Goal: Transaction & Acquisition: Purchase product/service

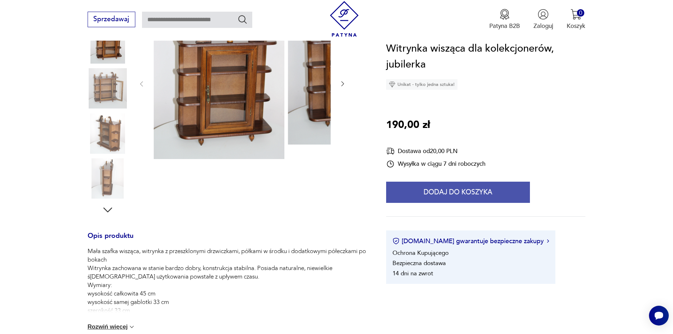
scroll to position [141, 0]
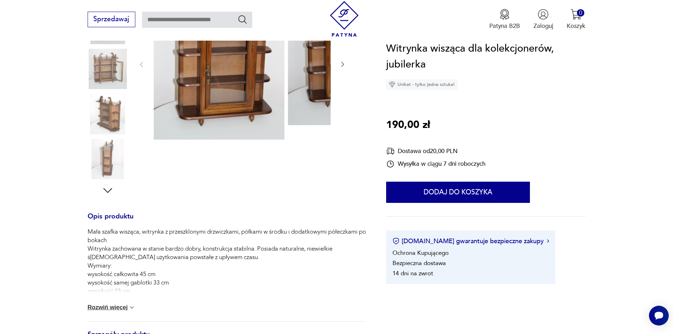
click at [108, 311] on button "Rozwiń więcej" at bounding box center [112, 307] width 48 height 7
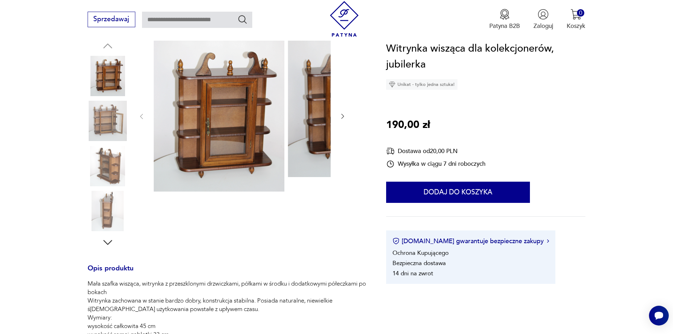
scroll to position [71, 0]
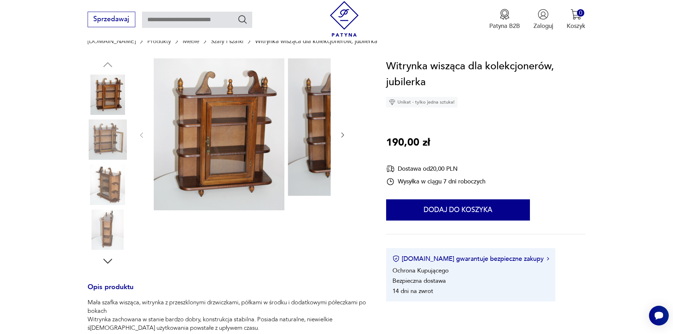
click at [104, 139] on img at bounding box center [108, 139] width 40 height 40
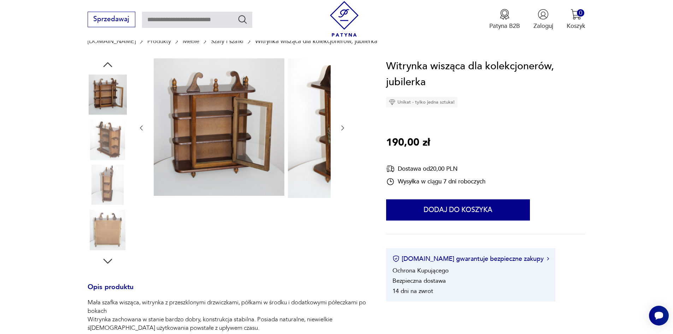
click at [97, 142] on img at bounding box center [108, 139] width 40 height 40
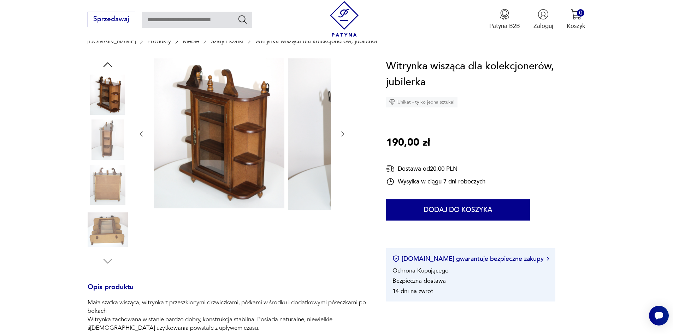
click at [96, 150] on img at bounding box center [108, 139] width 40 height 40
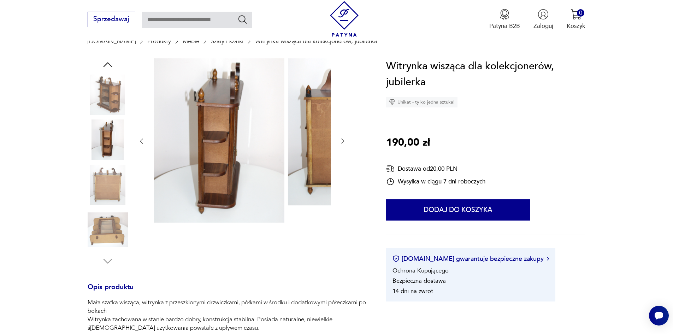
click at [97, 160] on img at bounding box center [108, 139] width 40 height 40
click at [102, 179] on img at bounding box center [108, 185] width 40 height 40
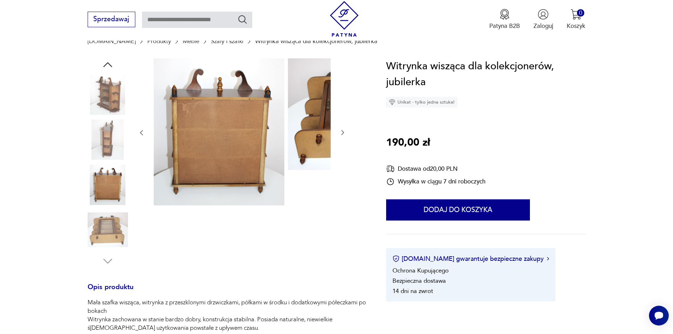
click at [105, 223] on img at bounding box center [108, 230] width 40 height 40
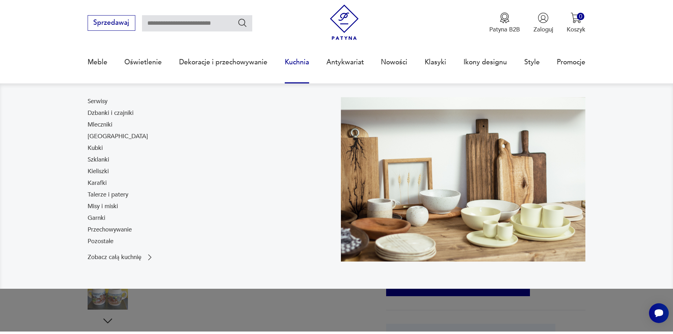
scroll to position [35, 0]
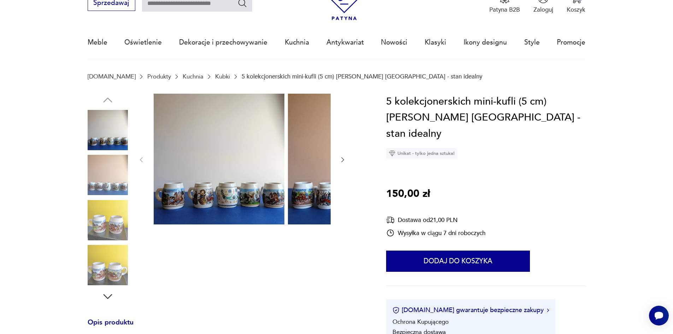
click at [104, 173] on img at bounding box center [108, 175] width 40 height 40
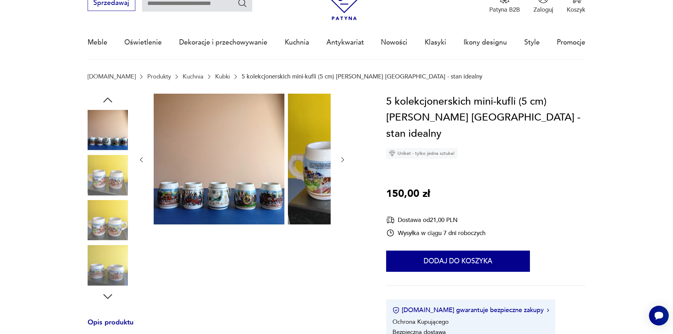
click at [100, 178] on img at bounding box center [108, 175] width 40 height 40
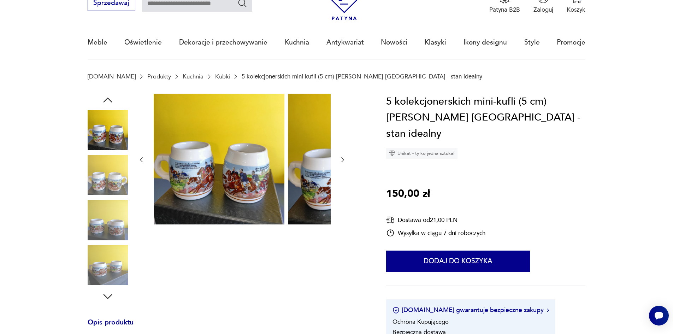
click at [97, 179] on img at bounding box center [108, 175] width 40 height 40
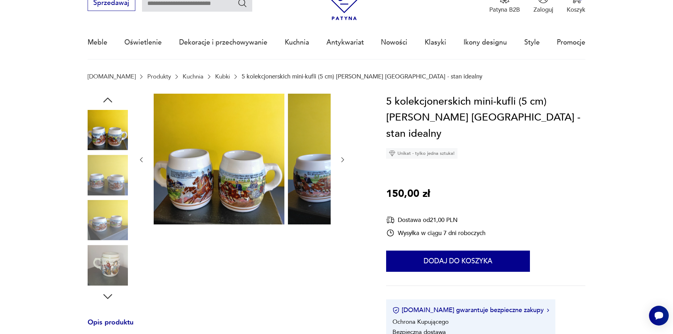
click at [96, 188] on img at bounding box center [108, 175] width 40 height 40
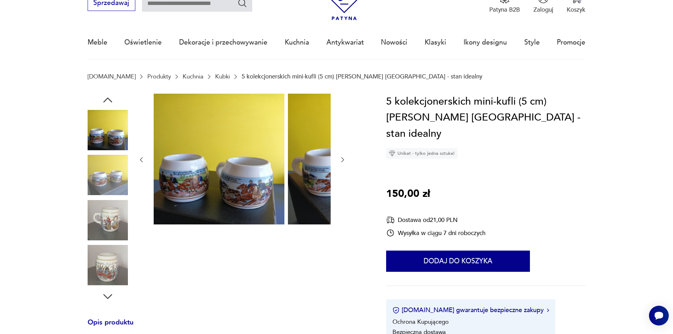
click at [96, 190] on img at bounding box center [108, 175] width 40 height 40
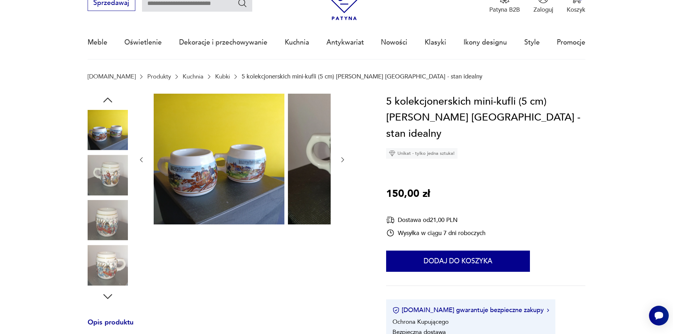
click at [96, 185] on img at bounding box center [108, 175] width 40 height 40
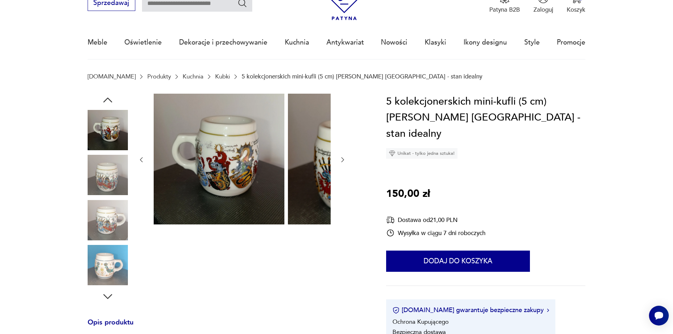
click at [95, 188] on img at bounding box center [108, 175] width 40 height 40
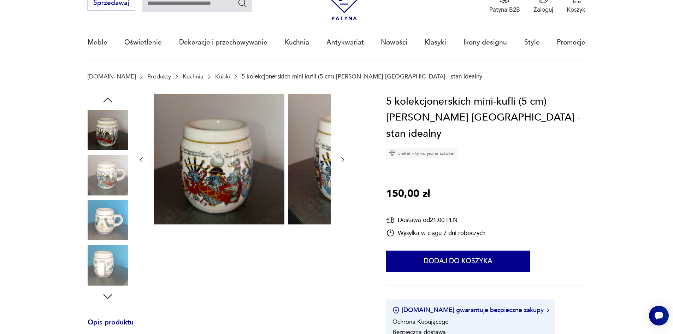
click at [101, 216] on img at bounding box center [108, 220] width 40 height 40
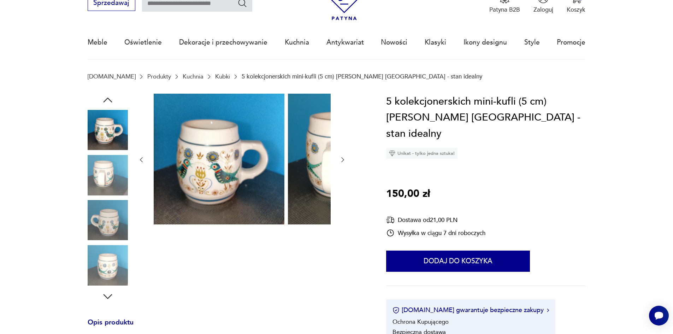
click at [94, 211] on img at bounding box center [108, 220] width 40 height 40
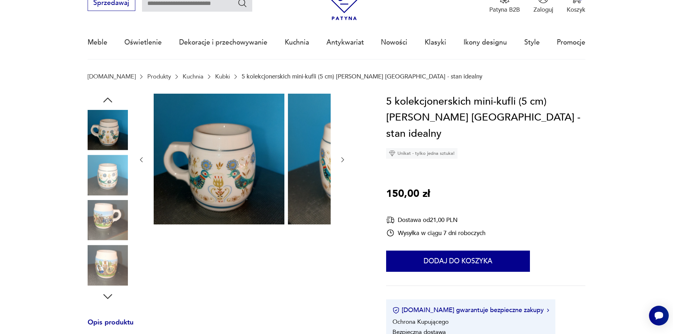
click at [88, 223] on img at bounding box center [108, 220] width 40 height 40
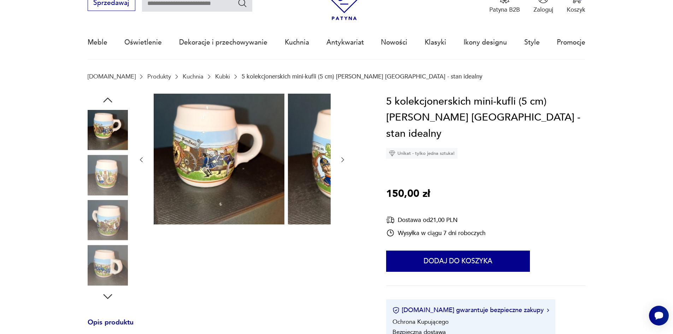
click at [97, 237] on img at bounding box center [108, 220] width 40 height 40
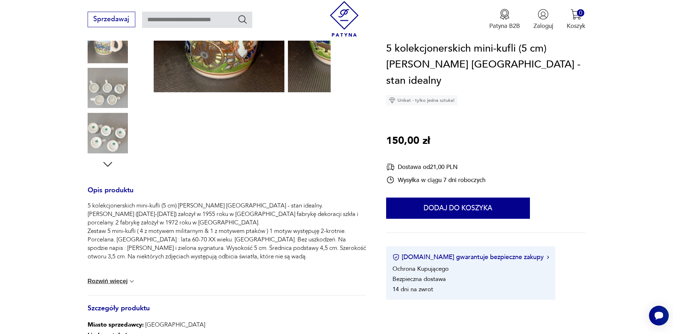
scroll to position [177, 0]
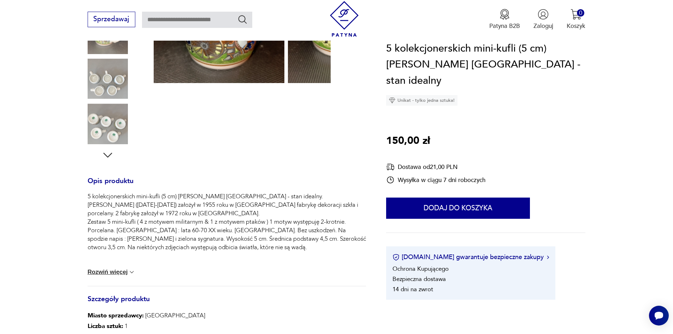
click at [100, 271] on div "5 kolekcjonerskich mini-kufli (5 cm) [PERSON_NAME] [GEOGRAPHIC_DATA] - stan ide…" at bounding box center [227, 239] width 278 height 94
click at [88, 276] on button "Rozwiń więcej" at bounding box center [112, 272] width 48 height 7
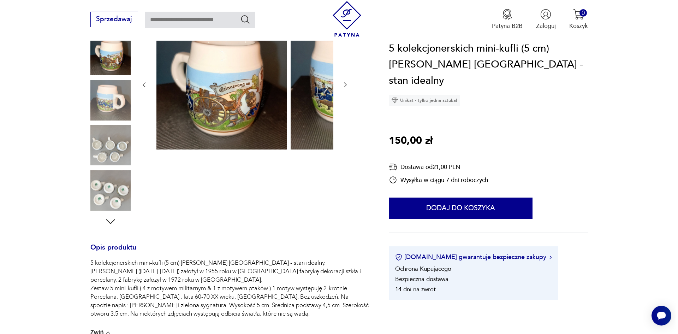
scroll to position [106, 0]
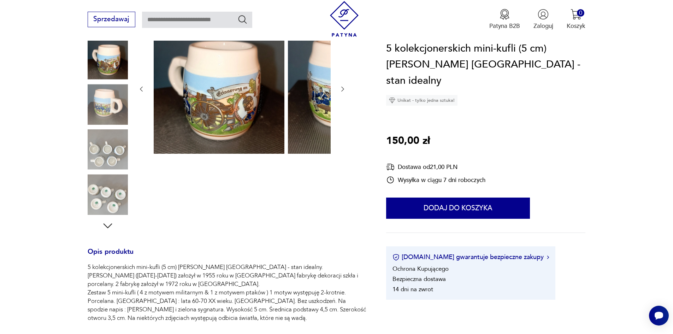
click at [213, 98] on img at bounding box center [219, 88] width 131 height 131
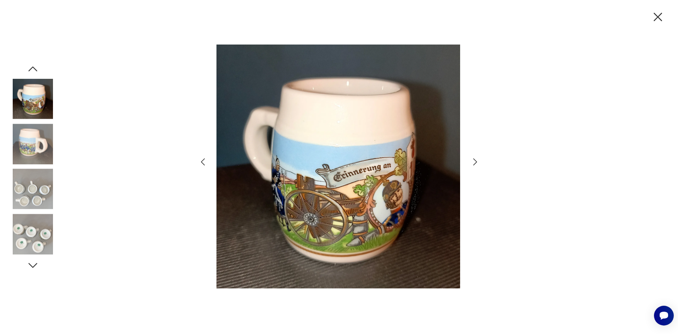
click at [478, 161] on icon "button" at bounding box center [475, 162] width 10 height 10
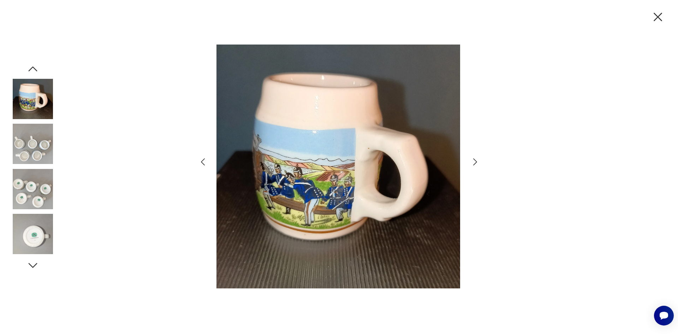
click at [478, 161] on icon "button" at bounding box center [475, 162] width 10 height 10
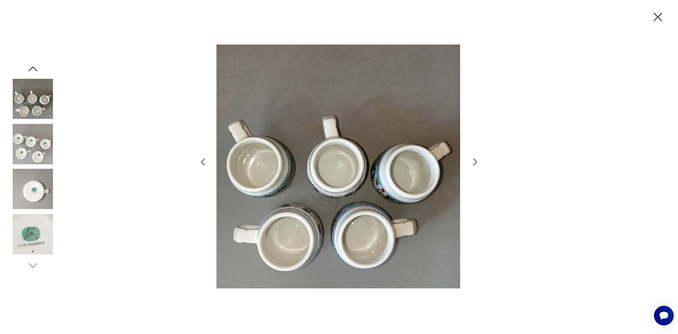
click at [478, 161] on icon "button" at bounding box center [475, 162] width 10 height 10
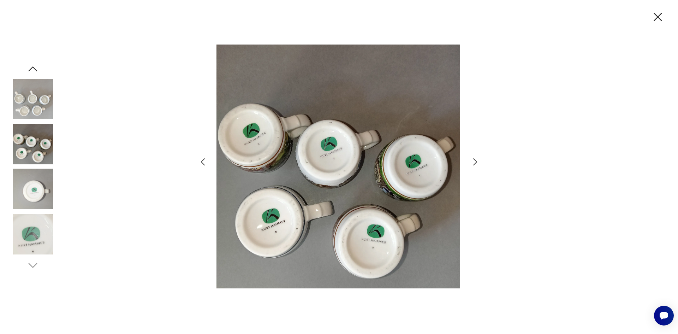
click at [478, 161] on icon "button" at bounding box center [475, 162] width 10 height 10
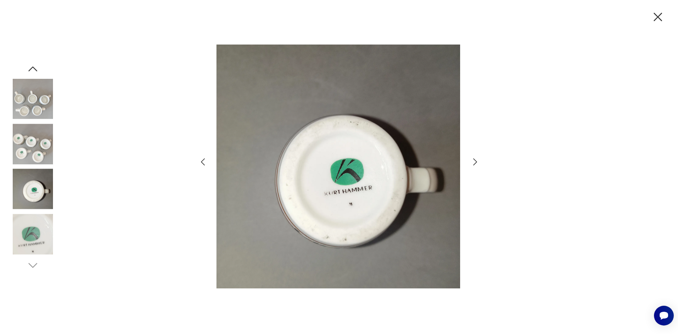
click at [478, 161] on icon "button" at bounding box center [475, 162] width 10 height 10
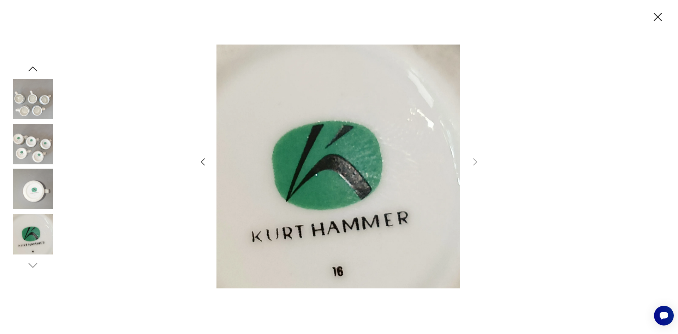
click at [203, 160] on icon "button" at bounding box center [203, 161] width 4 height 7
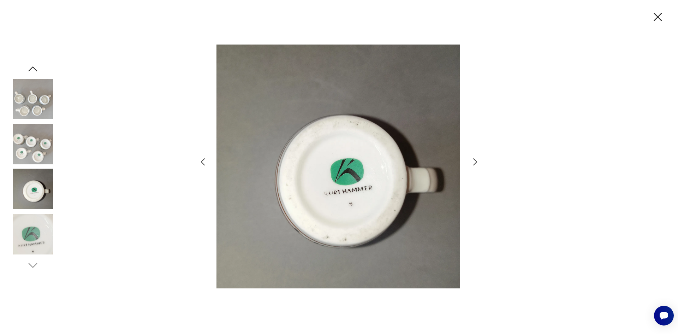
click at [203, 160] on icon "button" at bounding box center [203, 161] width 4 height 7
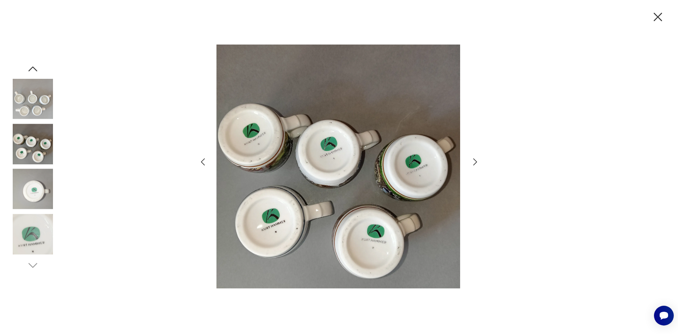
click at [203, 160] on icon "button" at bounding box center [203, 161] width 4 height 7
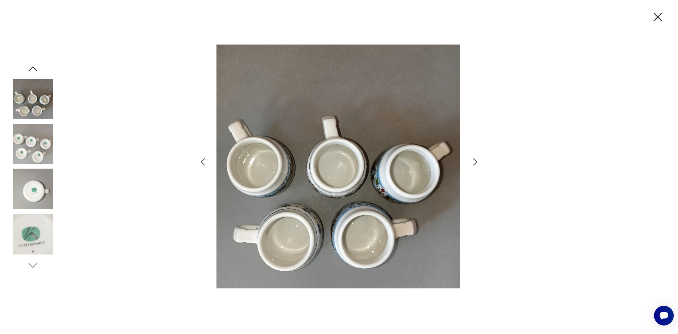
click at [203, 160] on icon "button" at bounding box center [203, 161] width 4 height 7
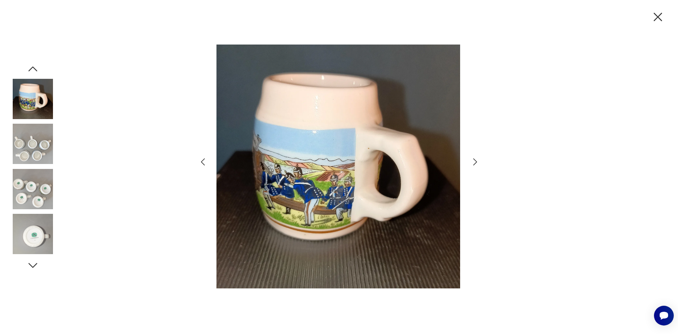
click at [203, 160] on icon "button" at bounding box center [203, 161] width 4 height 7
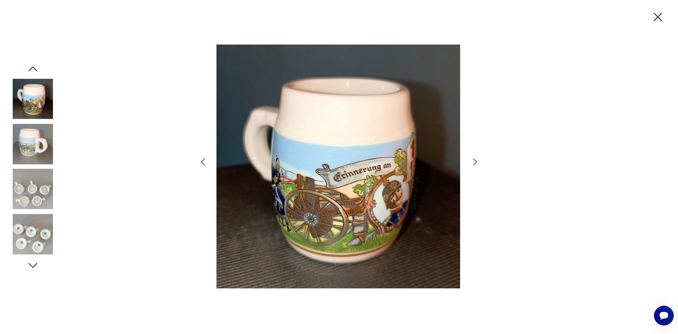
click at [203, 160] on icon "button" at bounding box center [203, 161] width 4 height 7
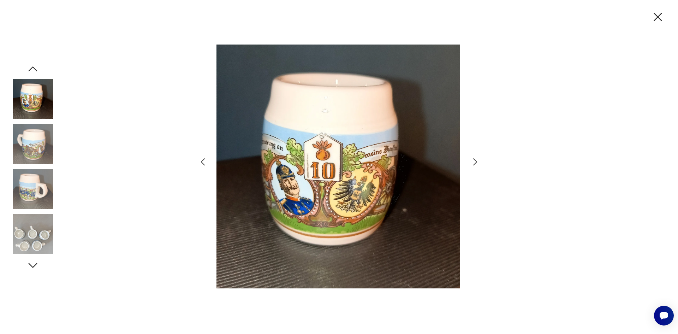
click at [203, 160] on icon "button" at bounding box center [203, 161] width 4 height 7
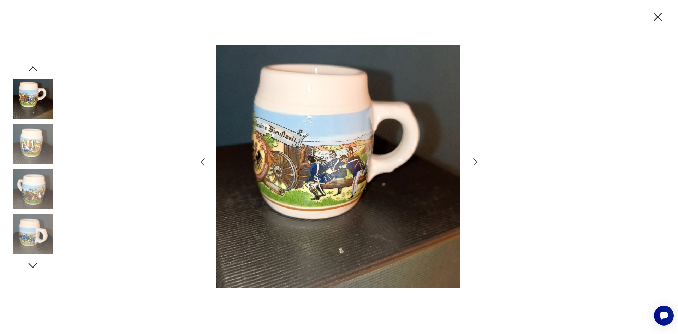
click at [203, 160] on icon "button" at bounding box center [203, 161] width 4 height 7
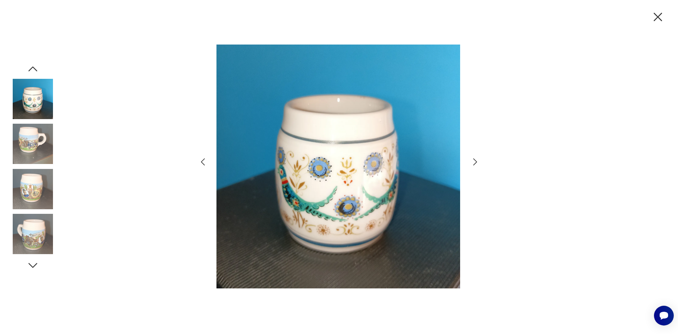
click at [203, 160] on icon "button" at bounding box center [203, 161] width 4 height 7
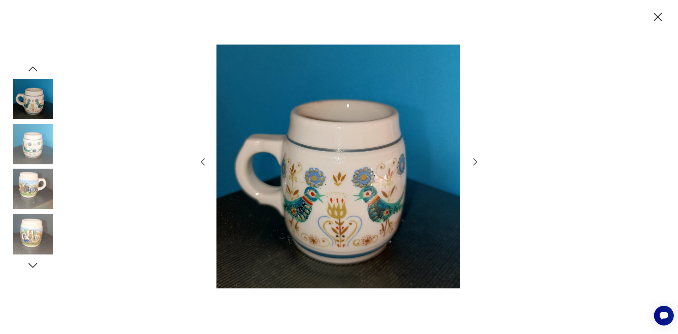
click at [203, 160] on icon "button" at bounding box center [203, 161] width 4 height 7
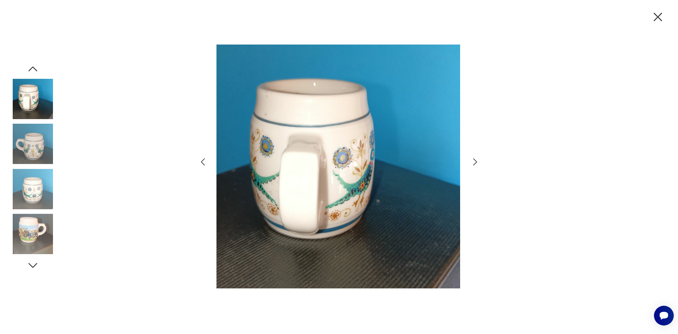
click at [203, 160] on icon "button" at bounding box center [203, 161] width 4 height 7
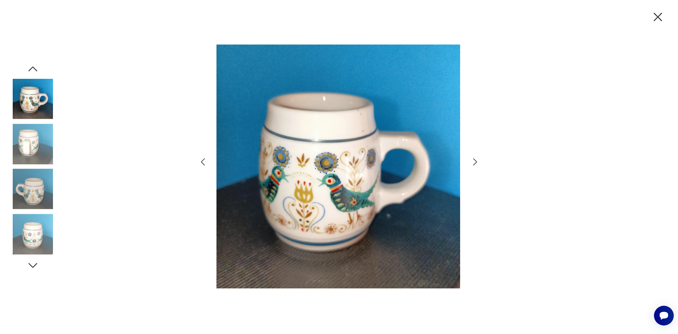
click at [203, 160] on icon "button" at bounding box center [203, 161] width 4 height 7
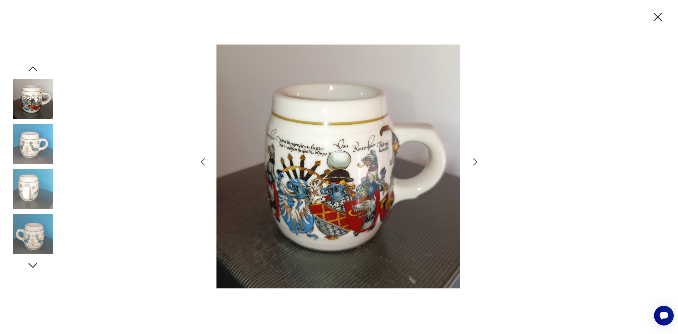
click at [203, 160] on icon "button" at bounding box center [203, 161] width 4 height 7
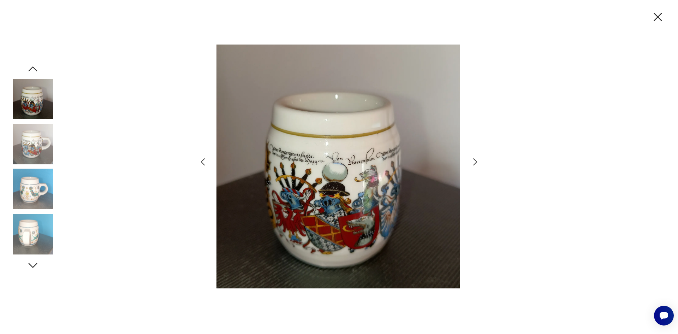
click at [203, 160] on icon "button" at bounding box center [203, 161] width 4 height 7
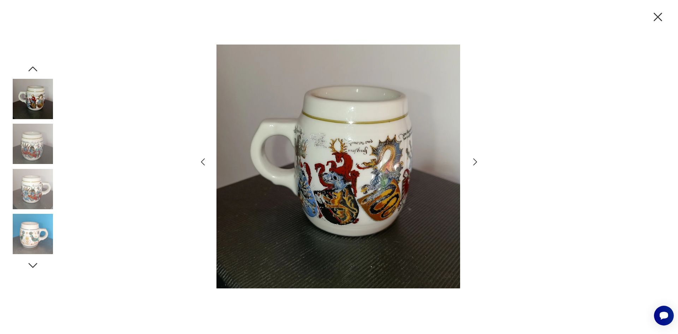
click at [203, 160] on icon "button" at bounding box center [203, 161] width 4 height 7
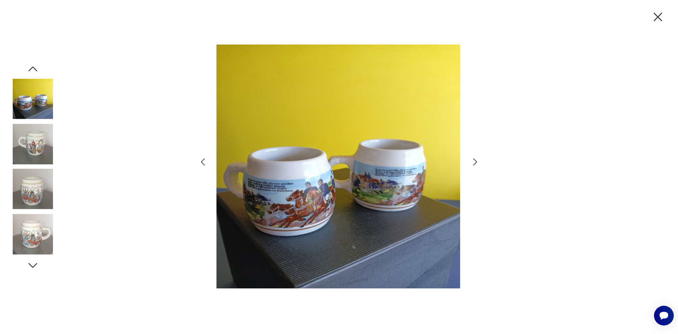
click at [202, 158] on icon "button" at bounding box center [203, 162] width 10 height 10
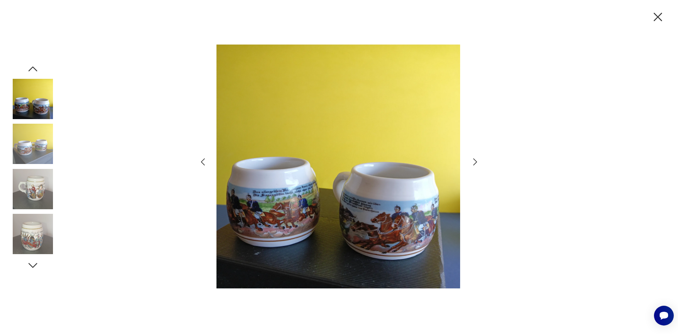
click at [202, 158] on icon "button" at bounding box center [203, 162] width 10 height 10
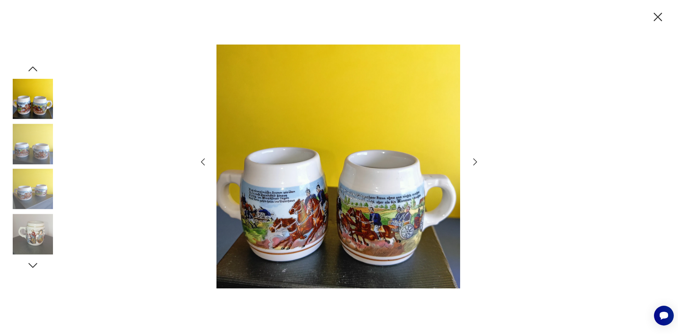
click at [202, 158] on icon "button" at bounding box center [203, 162] width 10 height 10
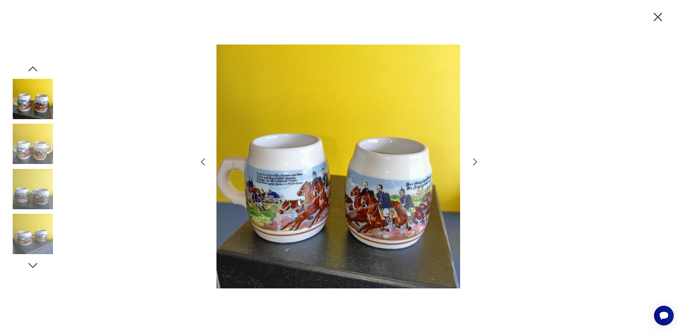
click at [202, 158] on icon "button" at bounding box center [203, 162] width 10 height 10
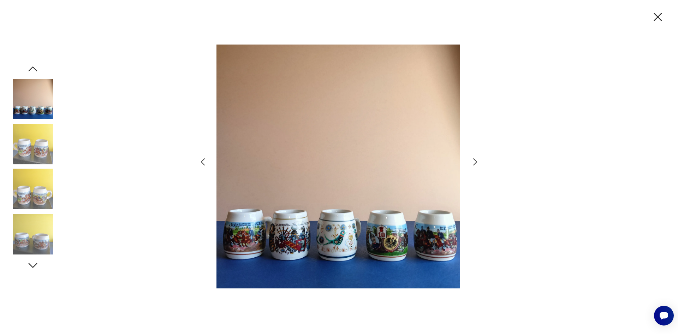
click at [202, 157] on icon "button" at bounding box center [203, 162] width 10 height 10
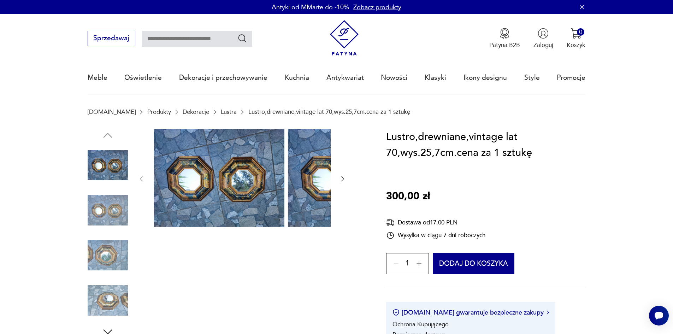
click at [100, 170] on img at bounding box center [108, 165] width 40 height 40
click at [242, 181] on img at bounding box center [219, 178] width 131 height 98
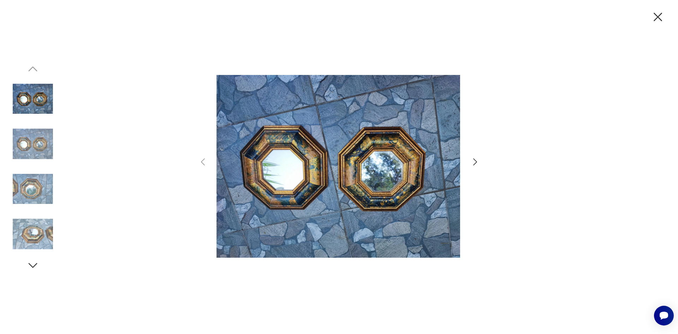
click at [474, 160] on icon "button" at bounding box center [475, 162] width 10 height 10
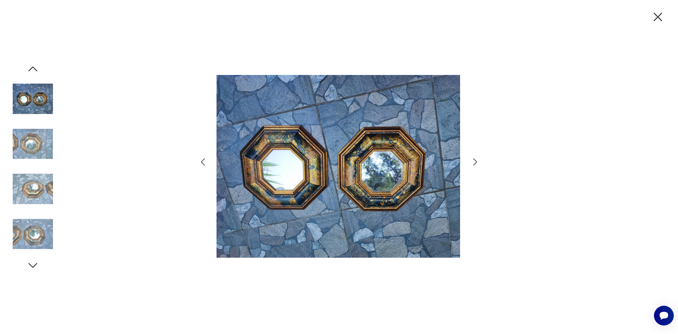
click at [474, 160] on icon "button" at bounding box center [475, 162] width 10 height 10
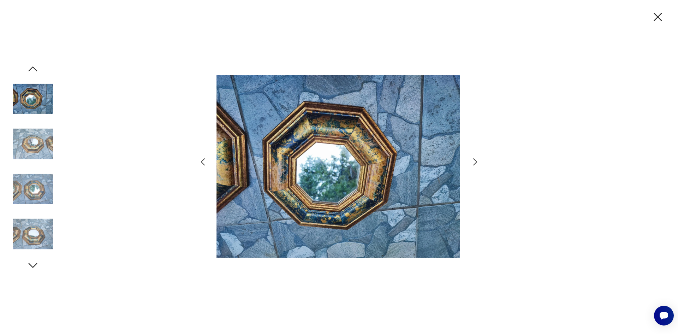
click at [474, 160] on icon "button" at bounding box center [475, 162] width 10 height 10
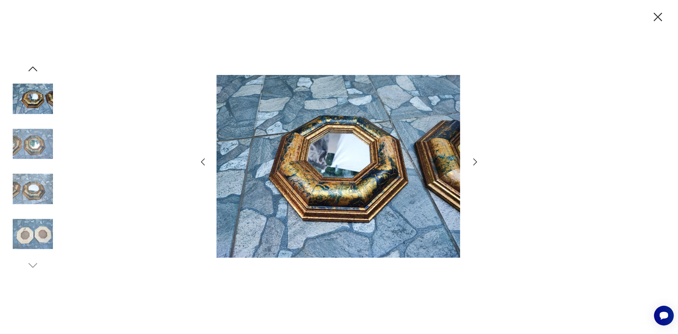
click at [474, 160] on icon "button" at bounding box center [475, 162] width 10 height 10
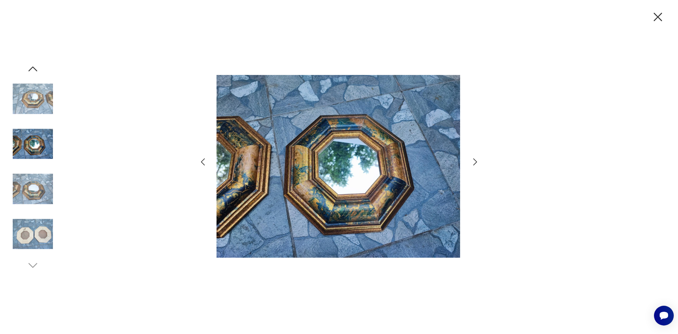
click at [474, 160] on icon "button" at bounding box center [475, 162] width 10 height 10
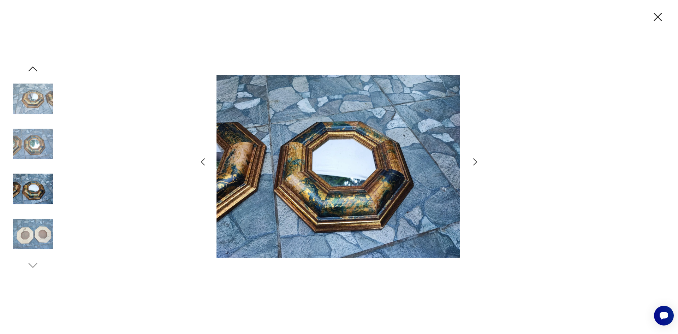
click at [474, 160] on icon "button" at bounding box center [475, 162] width 10 height 10
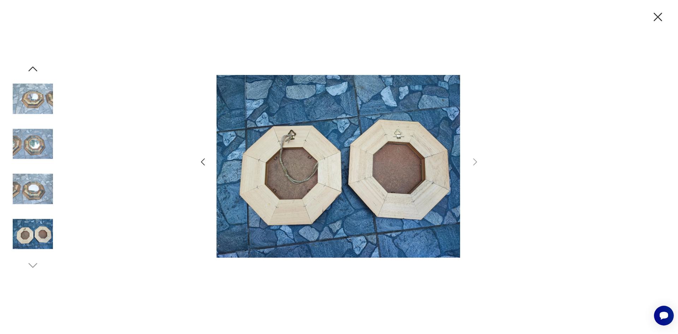
drag, startPoint x: 654, startPoint y: 17, endPoint x: 642, endPoint y: 15, distance: 12.5
click at [655, 18] on icon "button" at bounding box center [658, 17] width 15 height 15
